Goal: Information Seeking & Learning: Learn about a topic

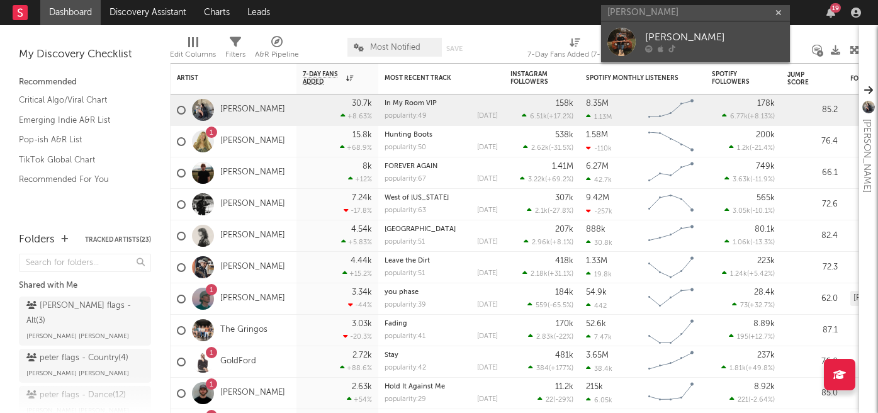
type input "[PERSON_NAME]"
click at [679, 38] on div "[PERSON_NAME]" at bounding box center [714, 37] width 139 height 15
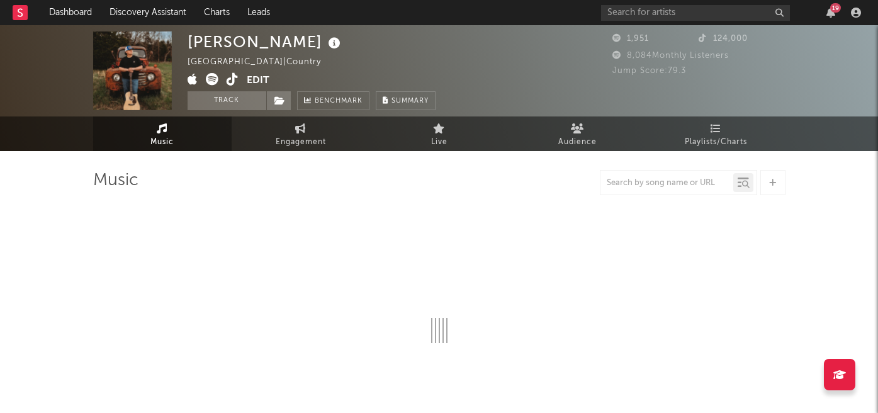
select select "1w"
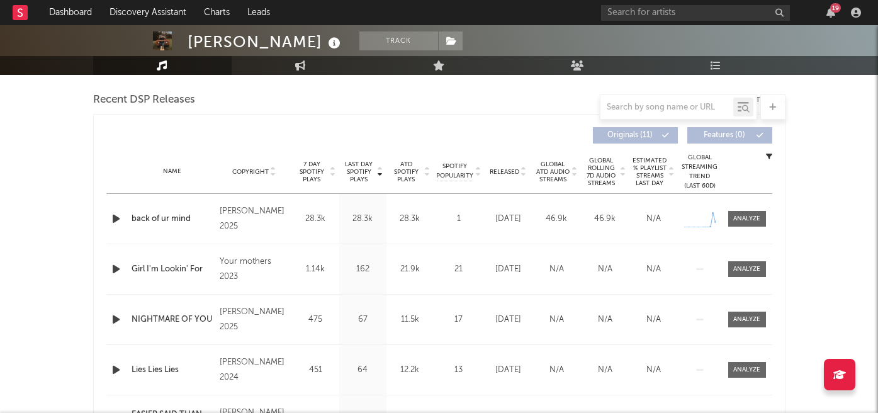
scroll to position [437, 0]
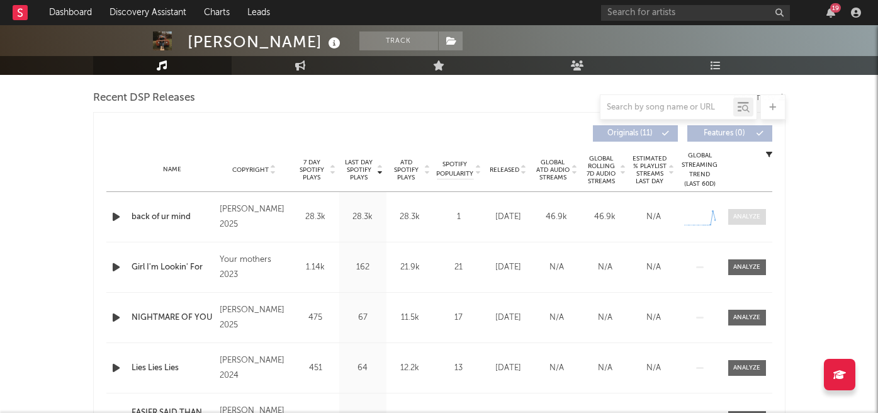
click at [749, 216] on div at bounding box center [746, 216] width 27 height 9
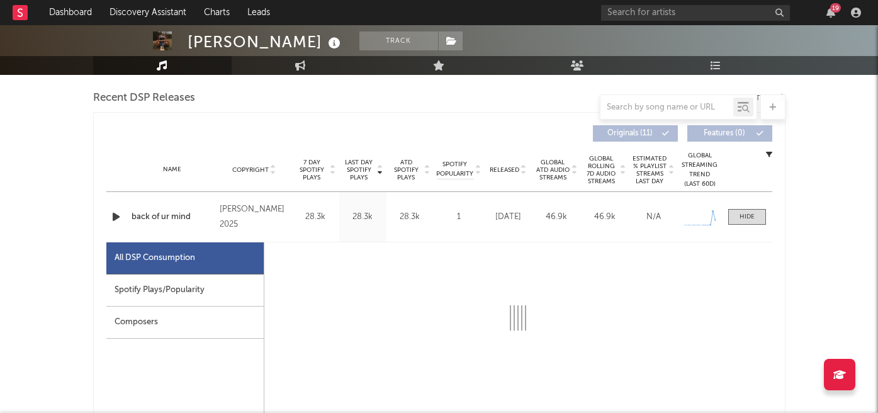
select select "1w"
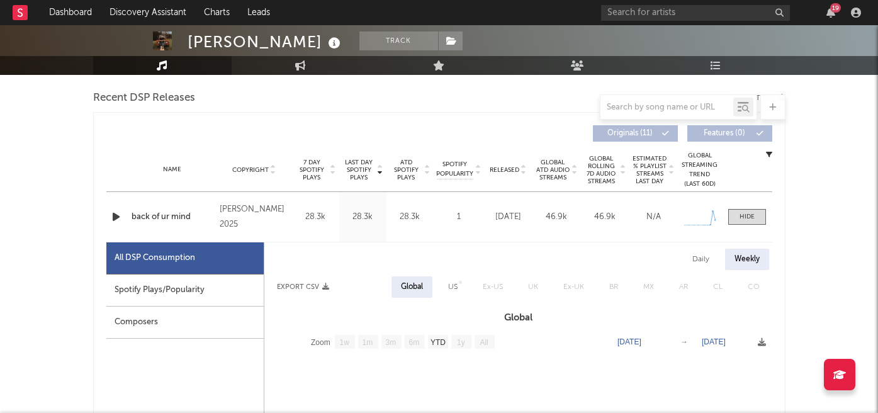
click at [206, 290] on div "Spotify Plays/Popularity" at bounding box center [184, 290] width 157 height 32
select select "1w"
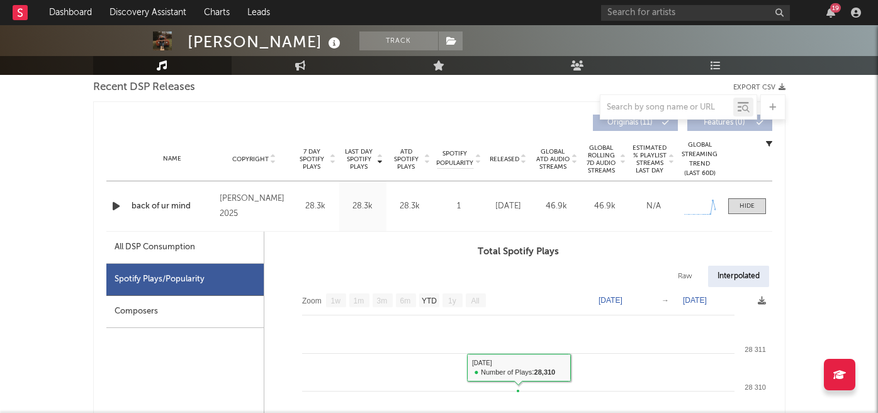
scroll to position [427, 0]
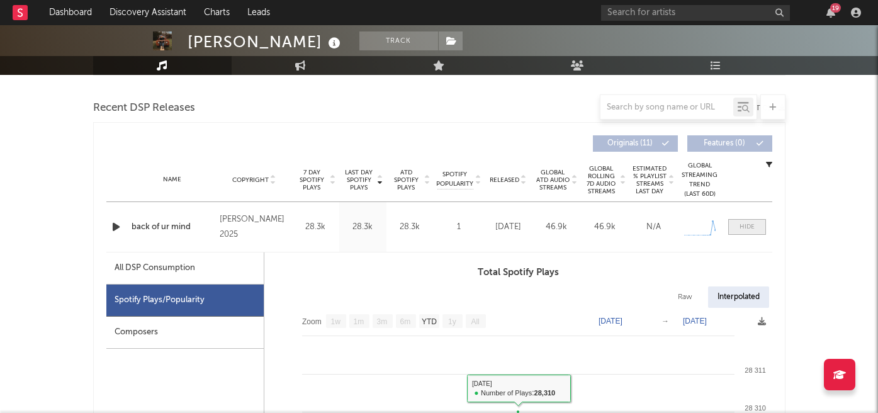
click at [740, 223] on div at bounding box center [747, 226] width 15 height 9
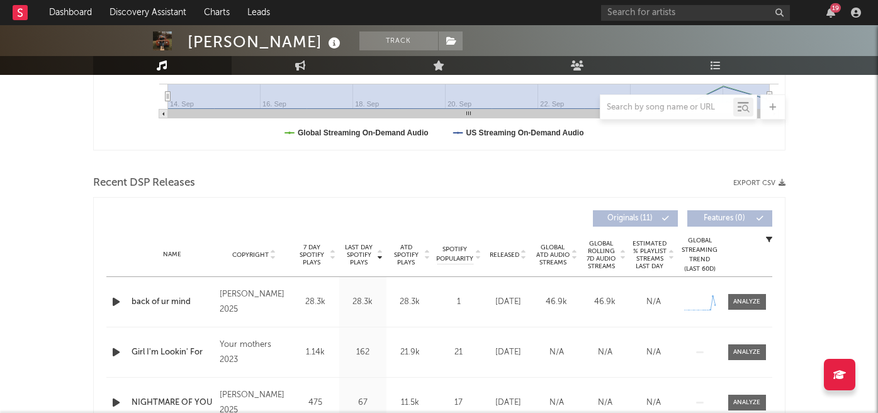
scroll to position [441, 0]
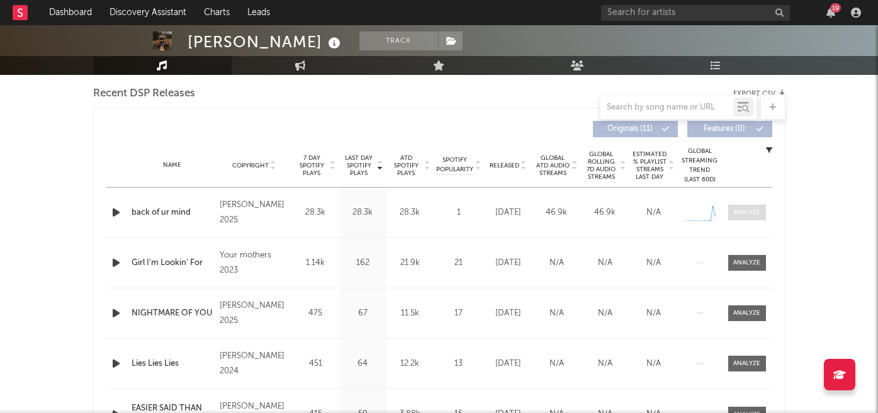
click at [742, 216] on div at bounding box center [746, 212] width 27 height 9
select select "1w"
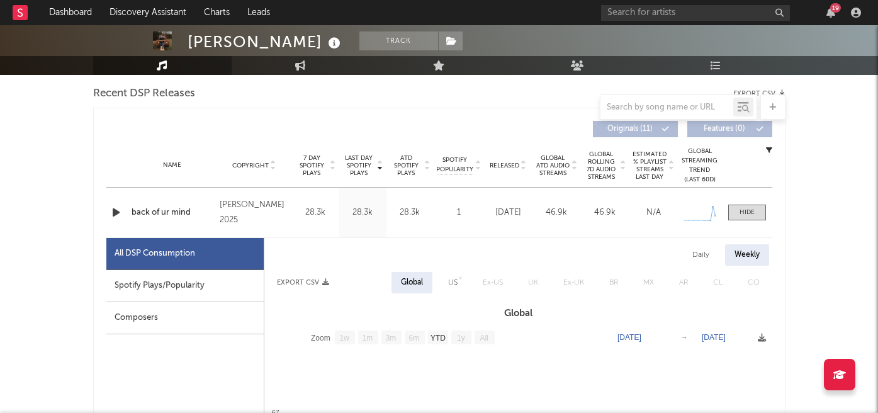
click at [205, 268] on div "All DSP Consumption" at bounding box center [184, 254] width 157 height 32
click at [206, 297] on div "Spotify Plays/Popularity" at bounding box center [184, 286] width 157 height 32
select select "1w"
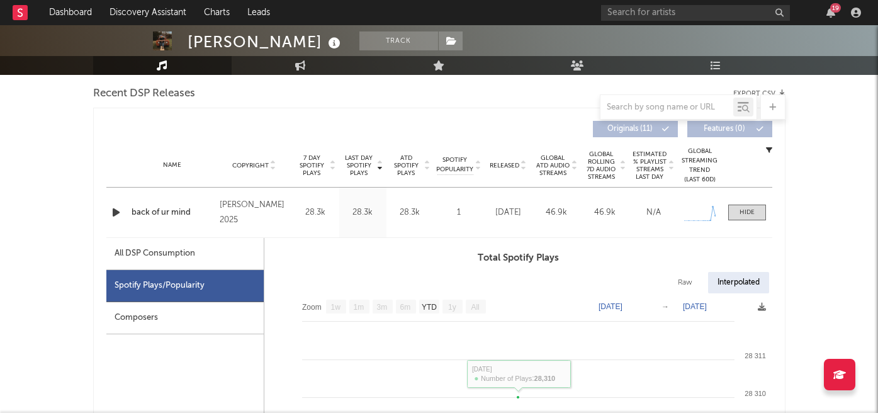
click at [682, 273] on div "Raw" at bounding box center [685, 282] width 33 height 21
select select "1w"
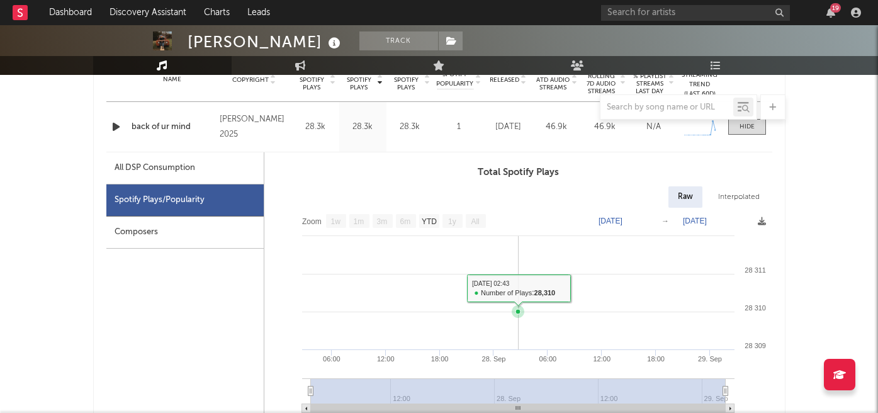
scroll to position [493, 0]
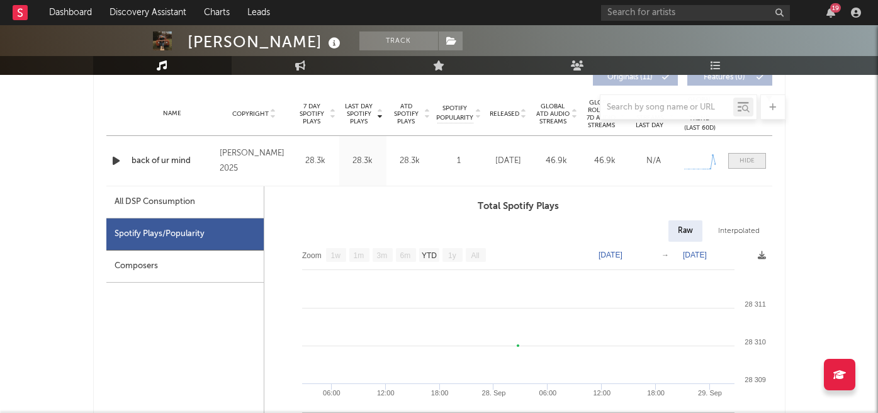
click at [740, 166] on span at bounding box center [747, 161] width 38 height 16
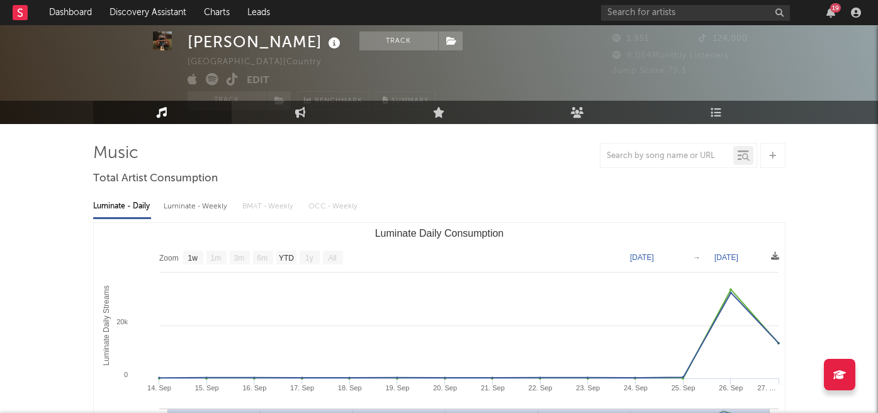
scroll to position [0, 0]
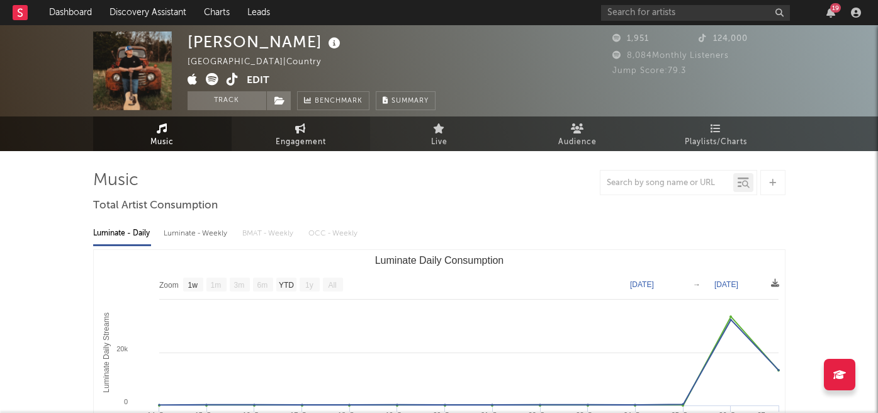
click at [300, 140] on span "Engagement" at bounding box center [301, 142] width 50 height 15
select select "1w"
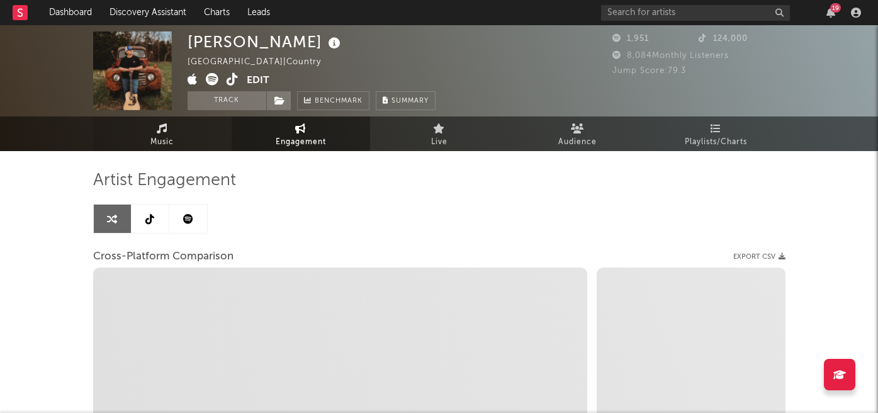
select select "1m"
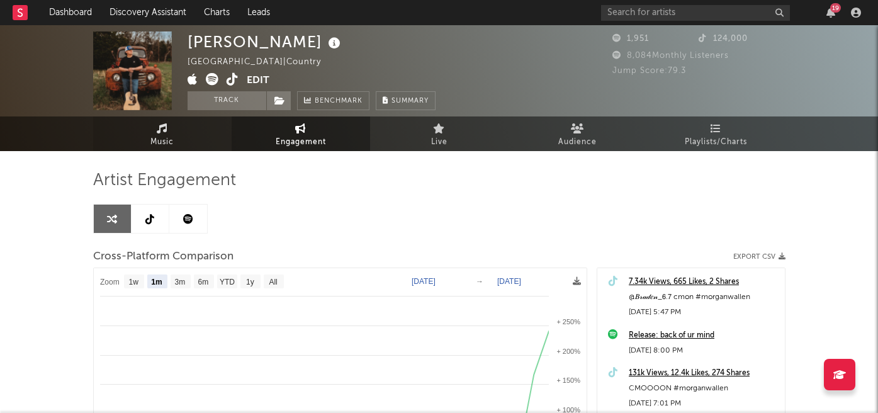
click at [171, 122] on link "Music" at bounding box center [162, 133] width 139 height 35
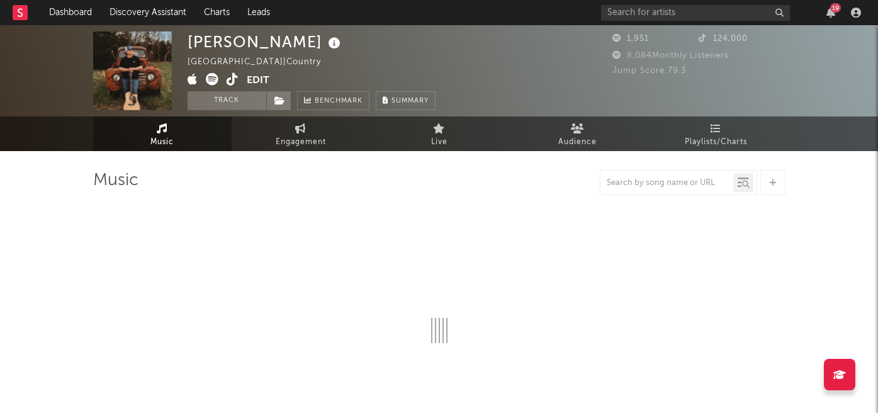
select select "1w"
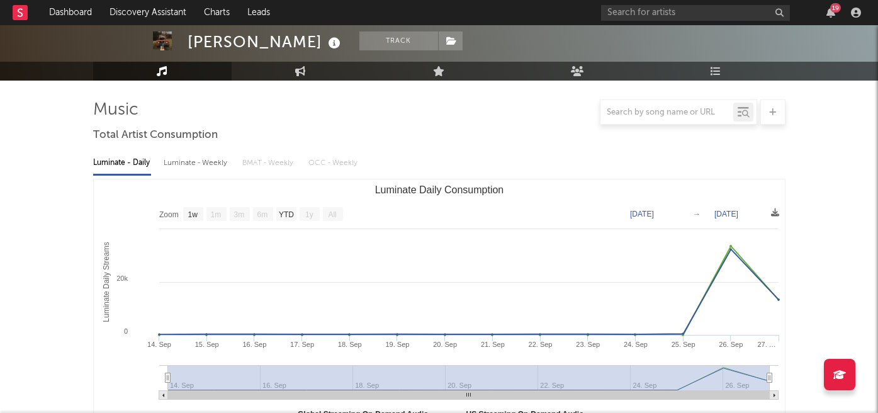
scroll to position [132, 0]
